Goal: Task Accomplishment & Management: Use online tool/utility

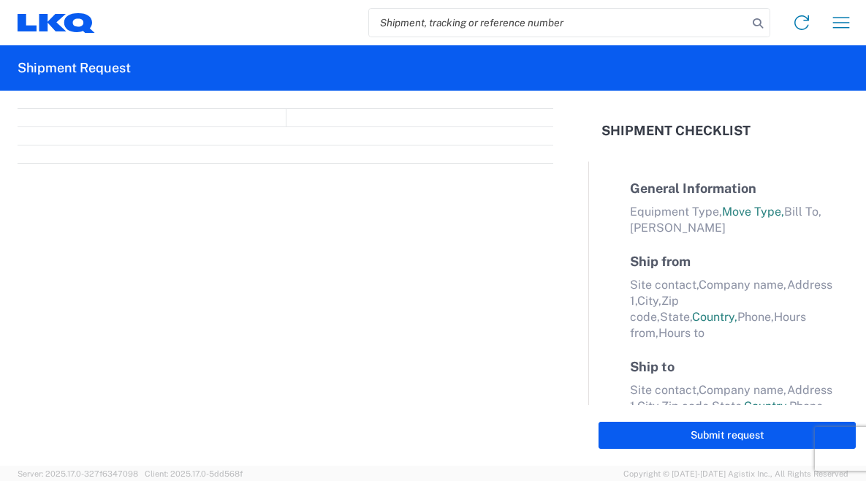
select select "FULL"
select select "LBS"
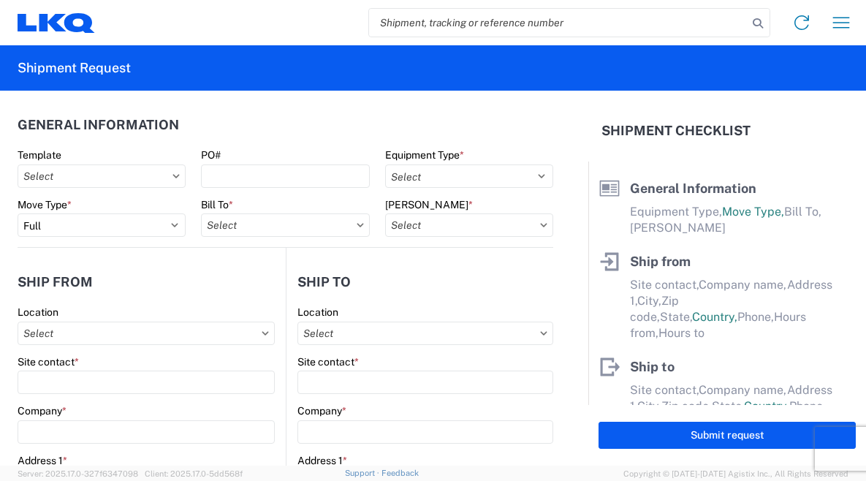
click at [520, 20] on input "search" at bounding box center [558, 23] width 379 height 28
paste input "56246848"
type input "56246848"
click at [759, 20] on icon at bounding box center [758, 23] width 20 height 20
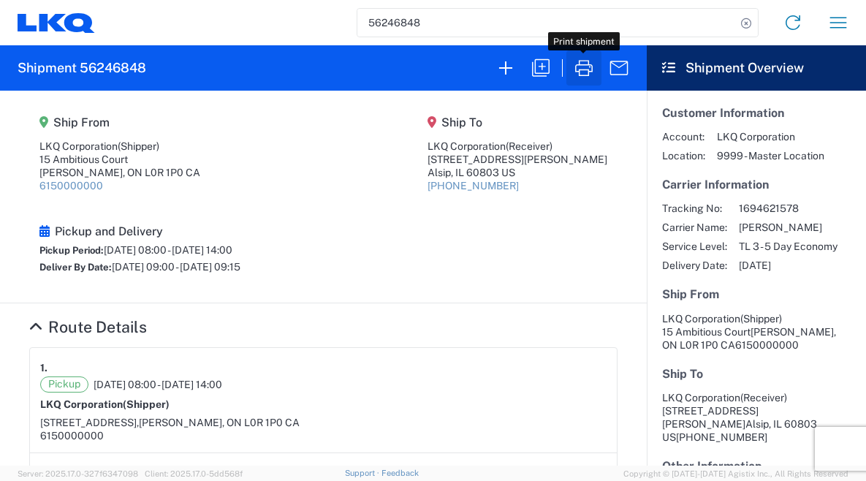
click at [585, 67] on icon "button" at bounding box center [583, 67] width 23 height 23
